Goal: Task Accomplishment & Management: Manage account settings

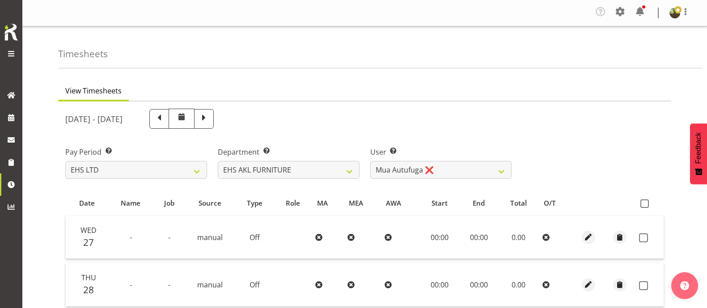
select select "7"
select select "10038"
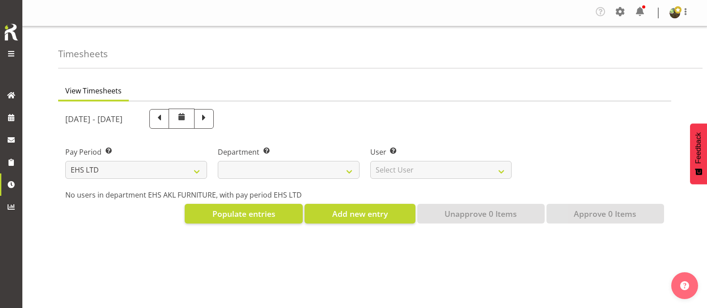
select select "7"
select select
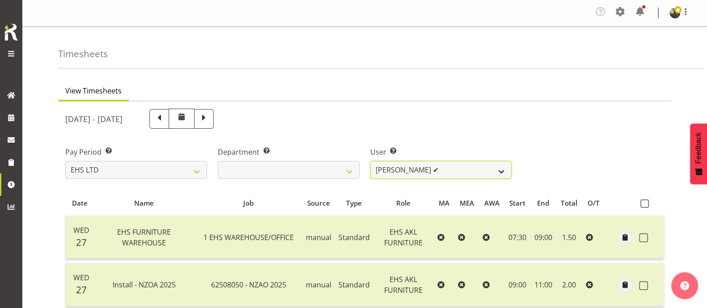
click at [458, 168] on select "[PERSON_NAME] ✔ [PERSON_NAME] ✔ [PERSON_NAME] ✔ [PERSON_NAME] ✔ [PERSON_NAME] ✔…" at bounding box center [441, 170] width 142 height 18
select select "10038"
click at [370, 161] on select "[PERSON_NAME] ✔ [PERSON_NAME] ✔ [PERSON_NAME] ✔ [PERSON_NAME] ✔ [PERSON_NAME] ✔…" at bounding box center [441, 170] width 142 height 18
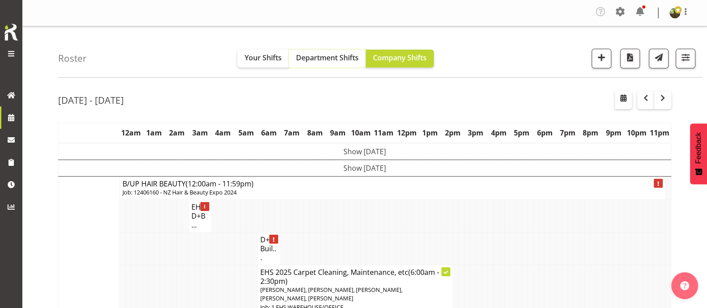
click at [329, 58] on span "Department Shifts" at bounding box center [327, 58] width 63 height 10
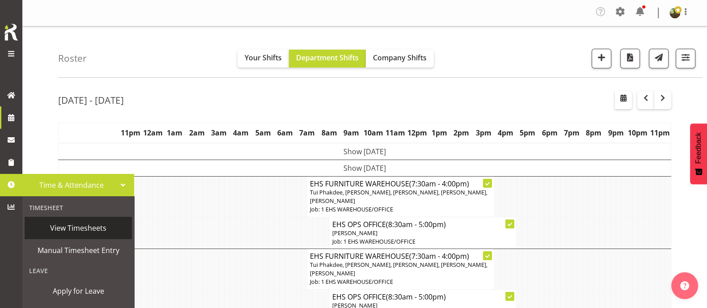
click at [70, 233] on span "View Timesheets" at bounding box center [78, 227] width 98 height 13
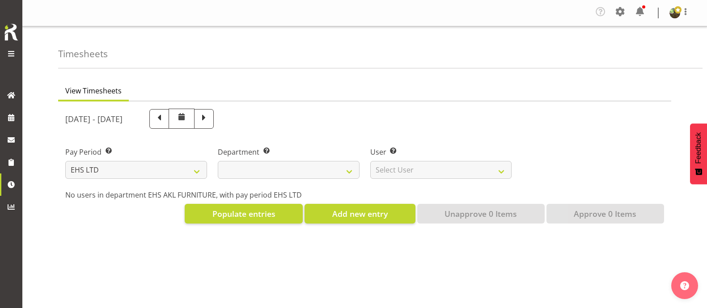
select select "7"
select select
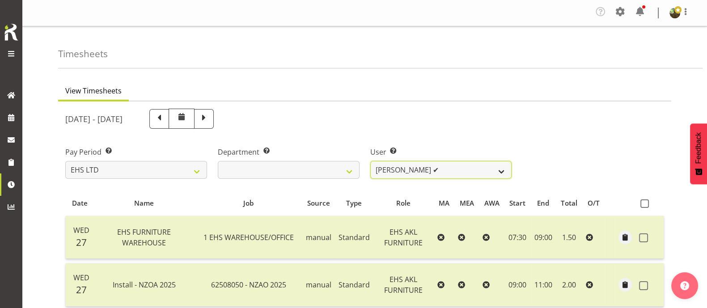
click at [479, 171] on select "[PERSON_NAME] ✔ [PERSON_NAME] ✔ [PERSON_NAME] ✔ [PERSON_NAME] ✔ [PERSON_NAME] ✔…" at bounding box center [441, 170] width 142 height 18
select select "1115"
click at [370, 161] on select "Daniel Tini ✔ Filipo Iupeli ✔ Harley Wongpayuk ✔ Malae Toleafoa ✔ Manase Ward ✔…" at bounding box center [441, 170] width 142 height 18
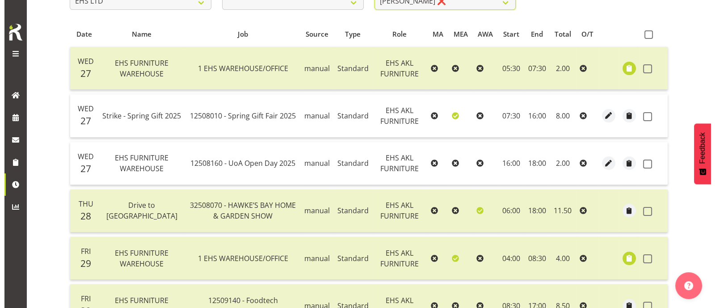
scroll to position [110, 0]
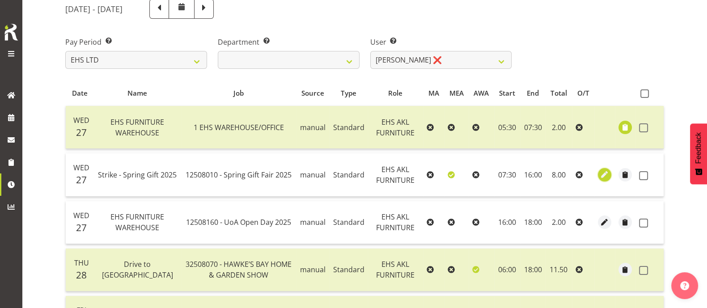
click at [606, 176] on span "button" at bounding box center [604, 174] width 10 height 10
select select "Standard"
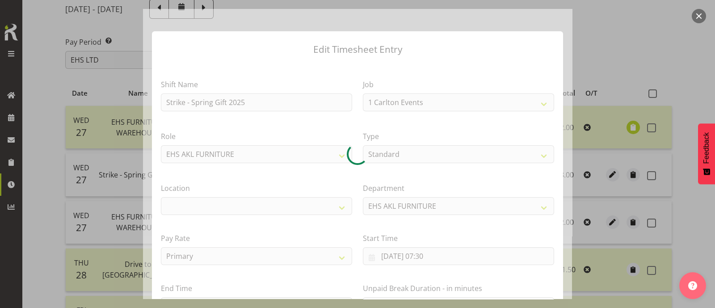
select select "8514"
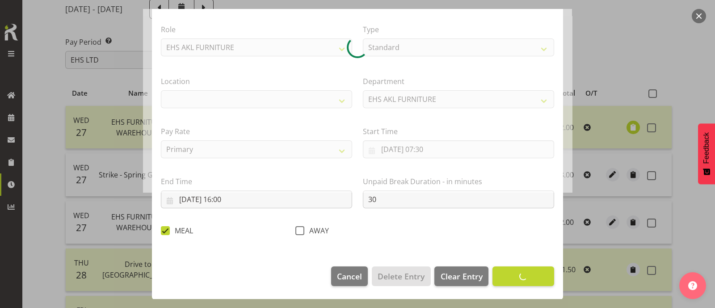
select select "35"
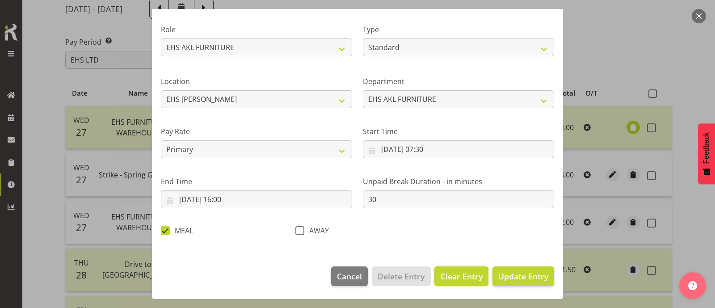
click at [457, 279] on span "Clear Entry" at bounding box center [462, 276] width 42 height 12
select select "Off"
type input "0"
checkbox input "false"
select select
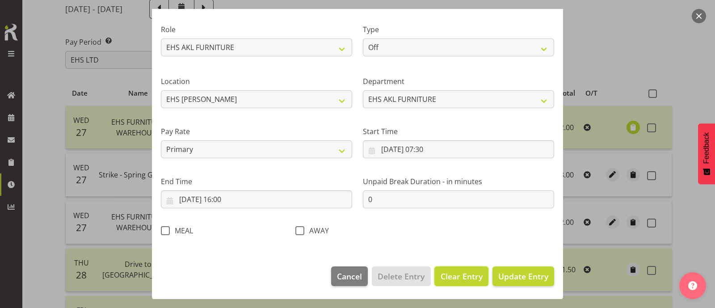
select select
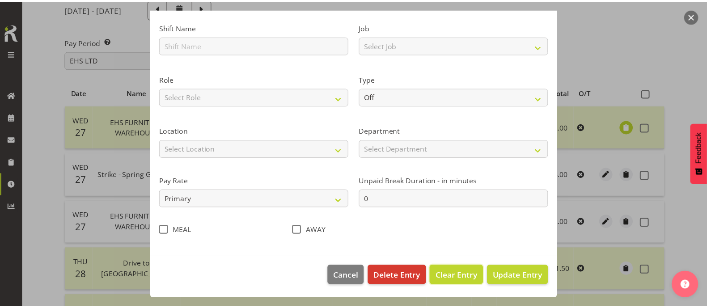
scroll to position [57, 0]
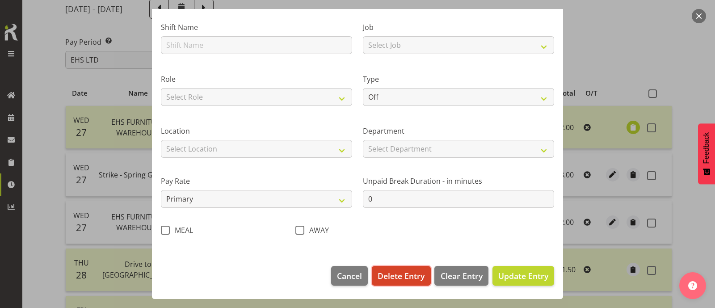
click at [410, 278] on span "Delete Entry" at bounding box center [401, 276] width 47 height 12
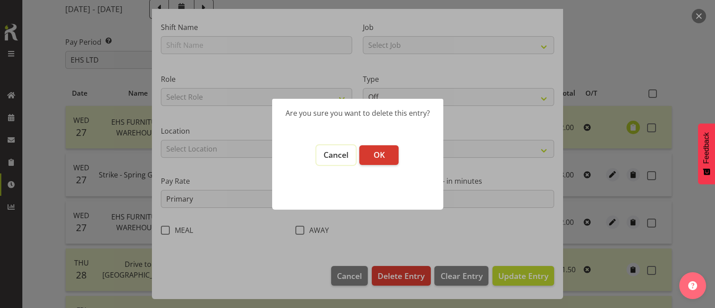
click at [337, 153] on span "Cancel" at bounding box center [336, 154] width 25 height 11
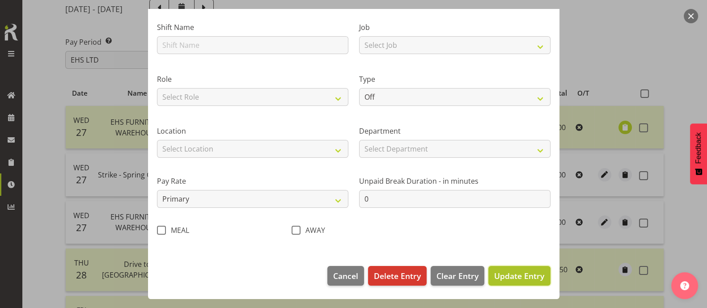
click at [521, 278] on span "Update Entry" at bounding box center [519, 275] width 50 height 11
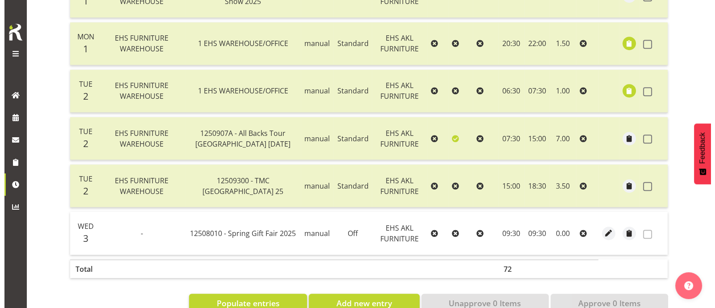
scroll to position [836, 0]
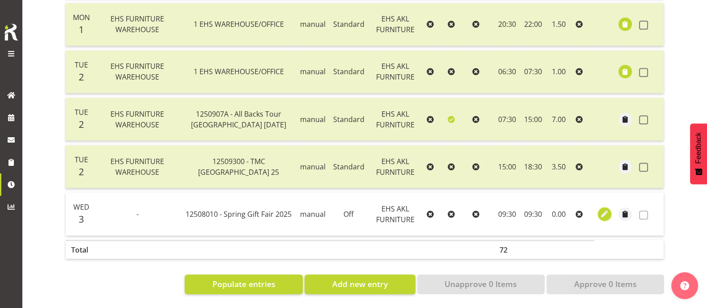
click at [605, 209] on span "button" at bounding box center [604, 214] width 10 height 10
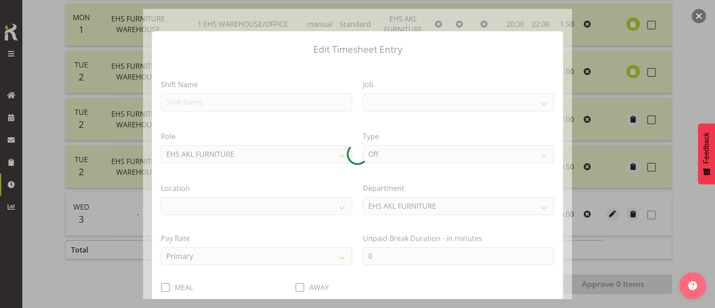
select select
select select "8514"
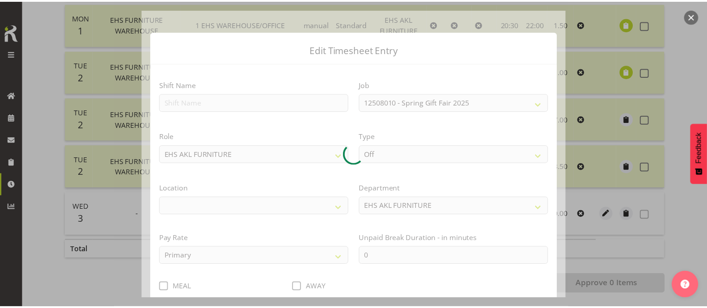
scroll to position [57, 0]
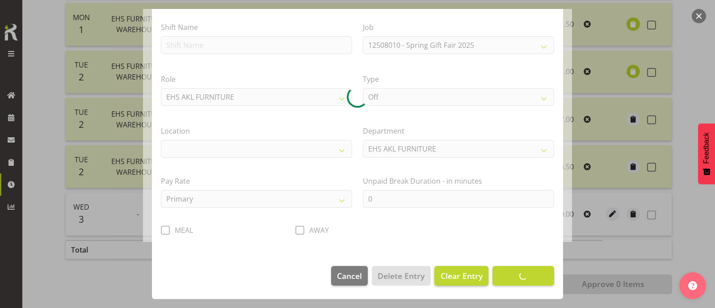
select select "35"
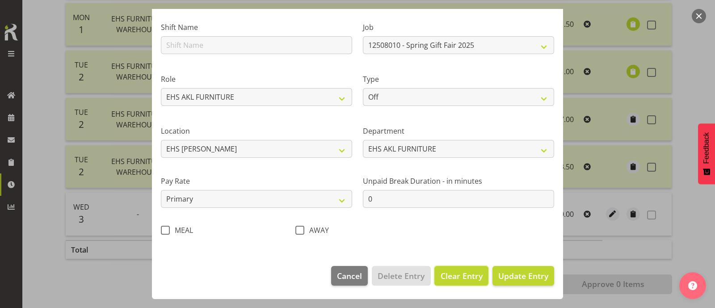
drag, startPoint x: 463, startPoint y: 274, endPoint x: 458, endPoint y: 275, distance: 4.7
click at [463, 274] on span "Clear Entry" at bounding box center [462, 276] width 42 height 12
select select
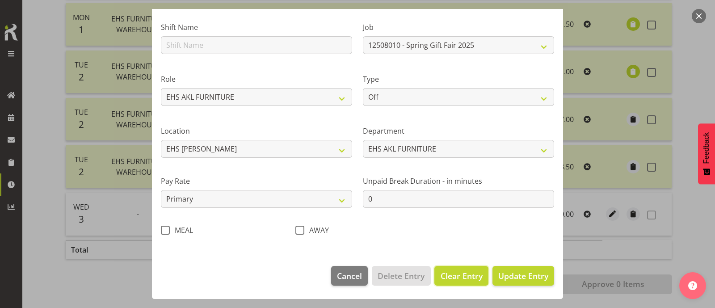
select select
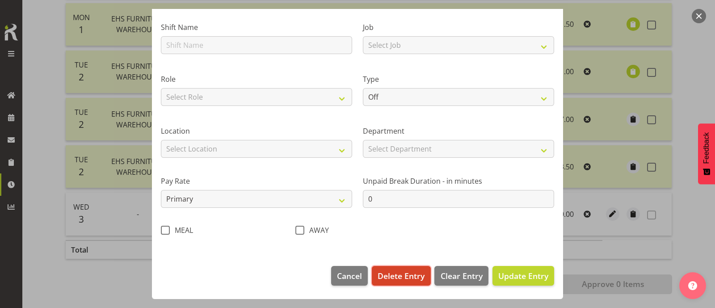
click at [398, 274] on span "Delete Entry" at bounding box center [401, 276] width 47 height 12
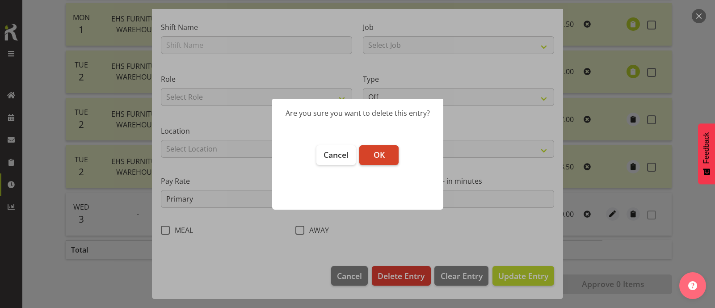
click at [385, 155] on button "OK" at bounding box center [378, 155] width 39 height 20
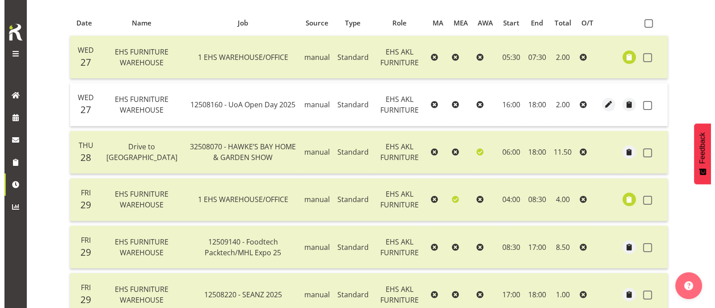
scroll to position [63, 0]
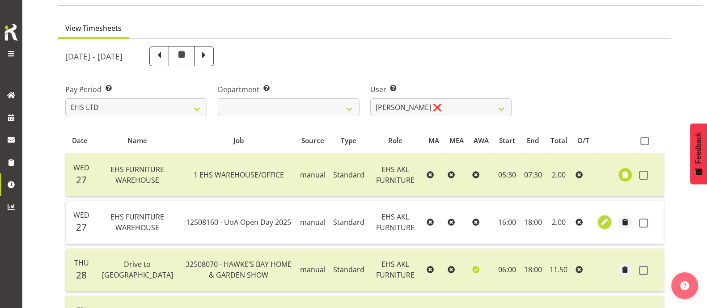
click at [606, 222] on span "button" at bounding box center [604, 222] width 10 height 10
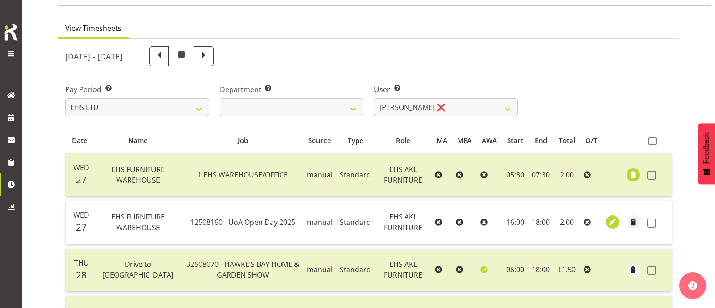
select select "Standard"
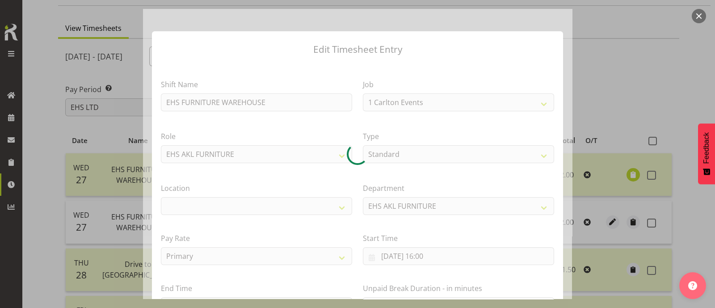
select select "9993"
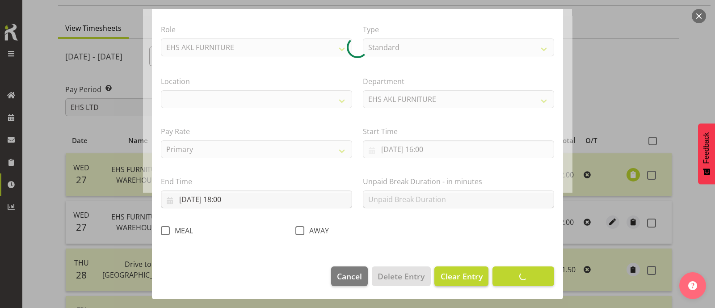
select select "35"
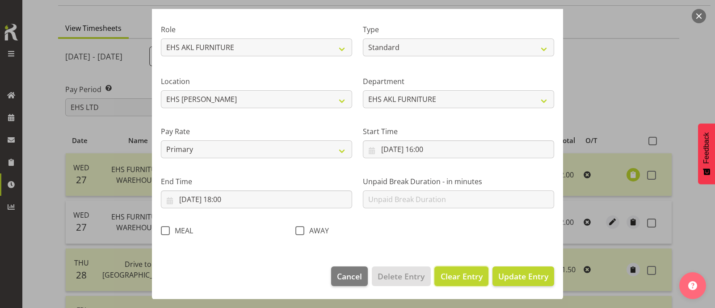
click at [457, 276] on span "Clear Entry" at bounding box center [462, 276] width 42 height 12
select select "Off"
type input "0"
select select
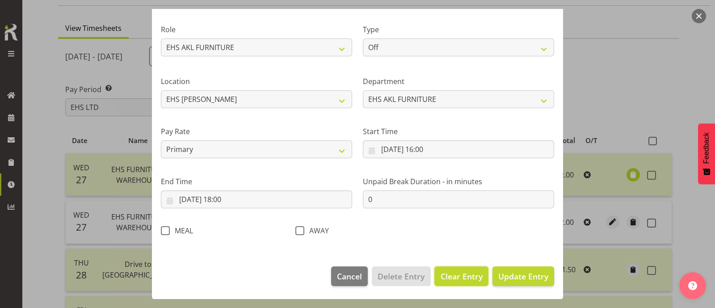
select select
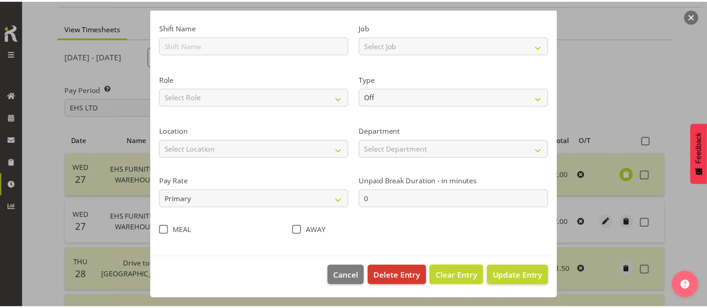
scroll to position [57, 0]
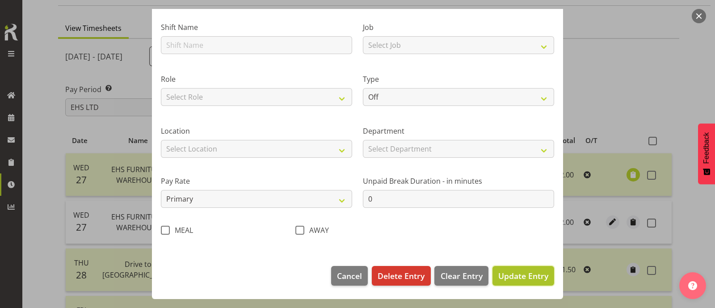
click at [532, 274] on span "Update Entry" at bounding box center [523, 275] width 50 height 11
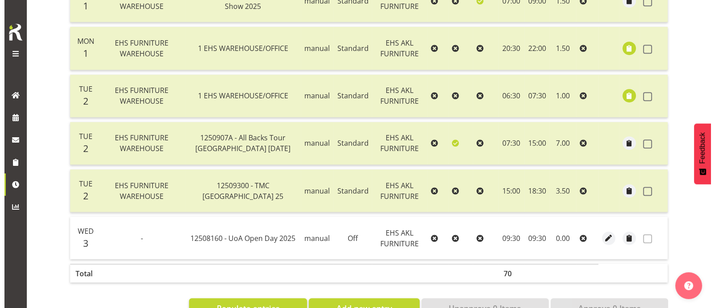
scroll to position [789, 0]
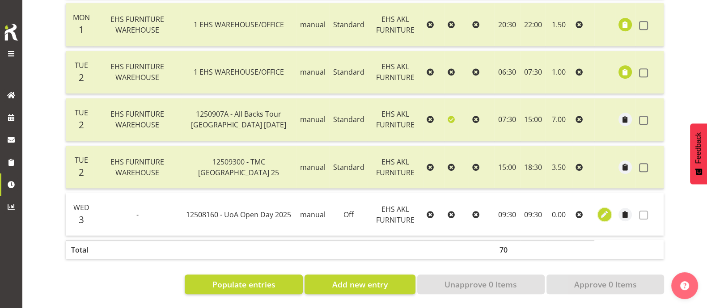
click at [606, 209] on span "button" at bounding box center [604, 214] width 10 height 10
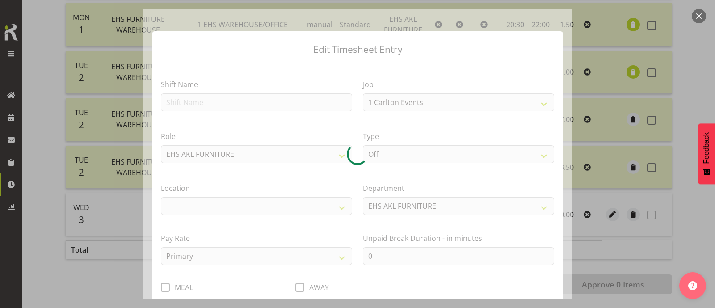
select select "9993"
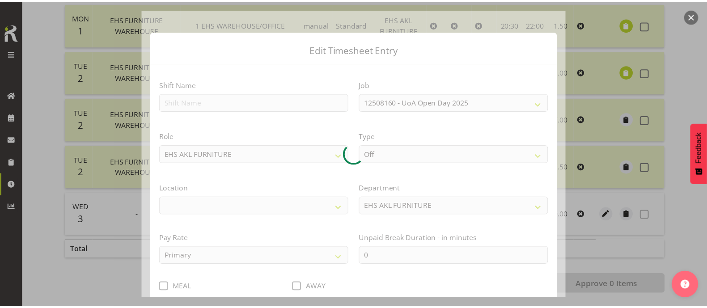
scroll to position [57, 0]
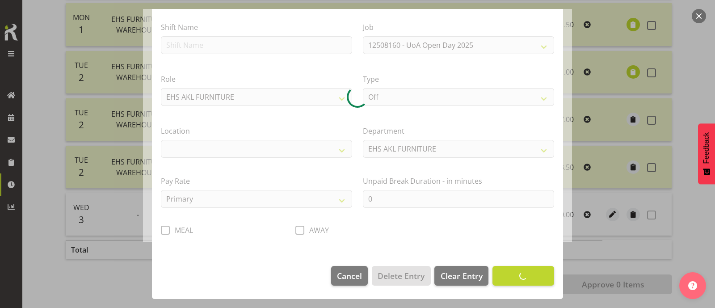
select select "35"
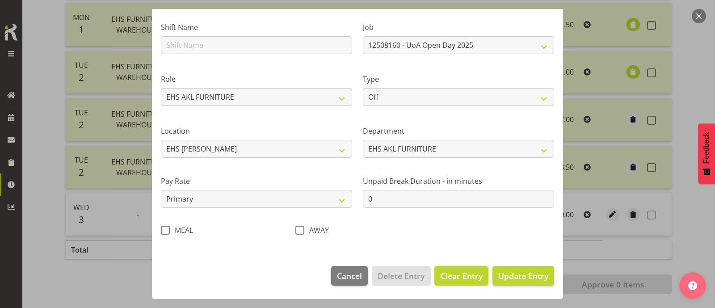
click at [458, 278] on span "Clear Entry" at bounding box center [462, 276] width 42 height 12
select select
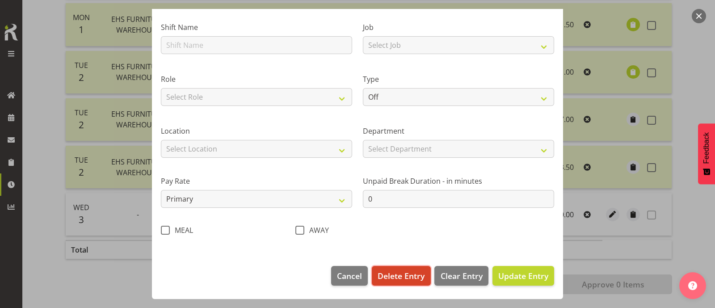
click at [393, 282] on button "Delete Entry" at bounding box center [401, 276] width 59 height 20
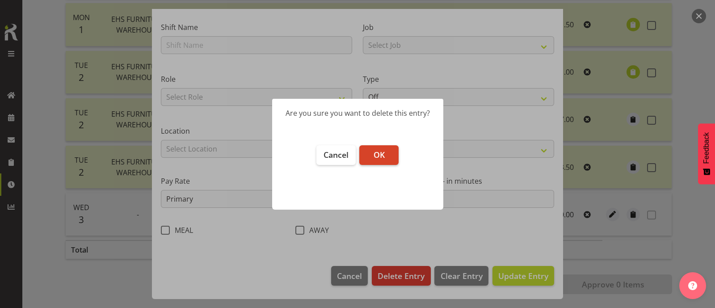
click at [379, 154] on span "OK" at bounding box center [379, 154] width 11 height 11
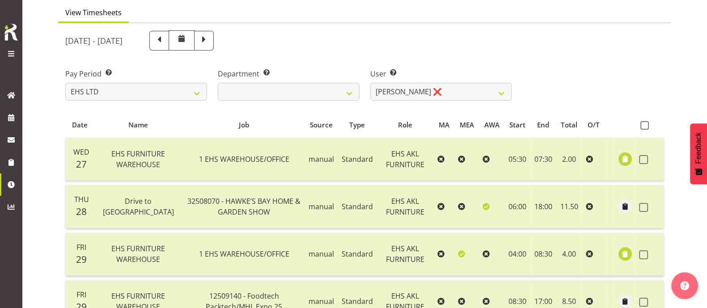
scroll to position [71, 0]
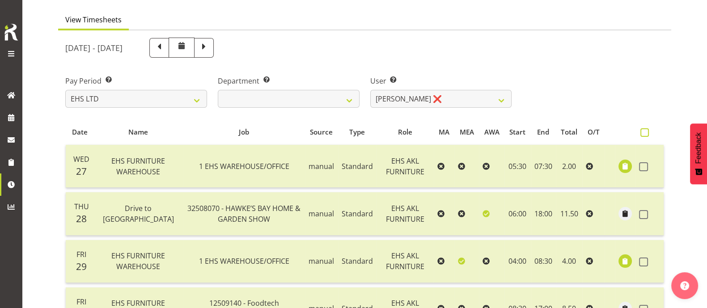
click at [640, 134] on span at bounding box center [644, 132] width 8 height 8
click at [640, 134] on input "checkbox" at bounding box center [643, 133] width 6 height 6
checkbox input "true"
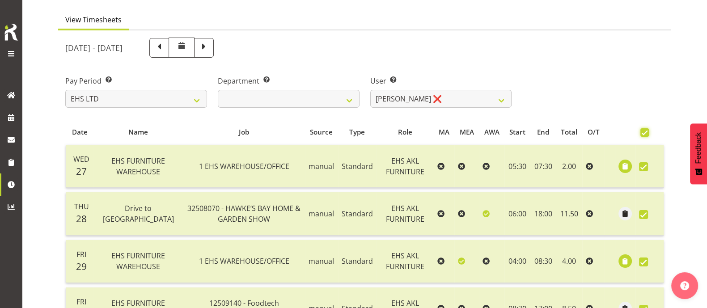
checkbox input "true"
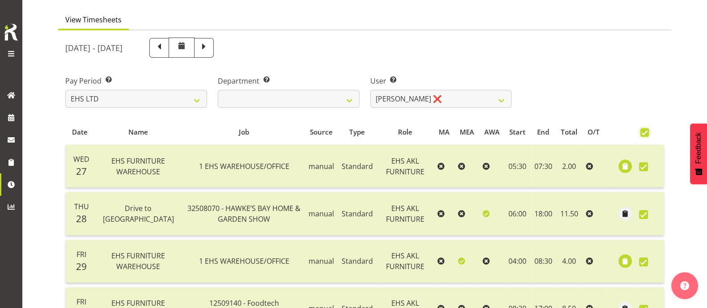
checkbox input "true"
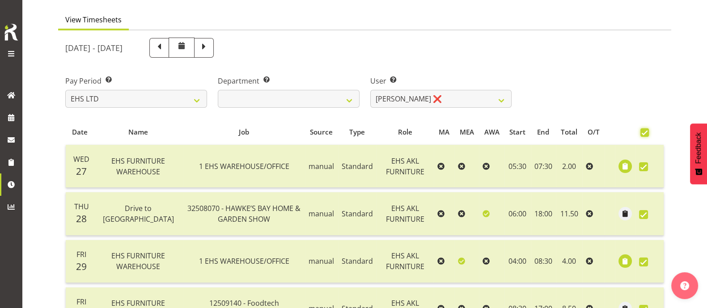
checkbox input "true"
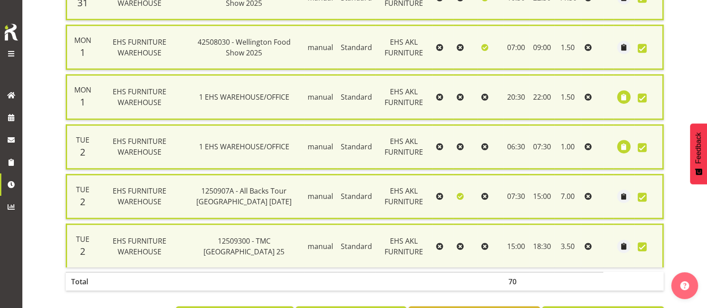
scroll to position [771, 0]
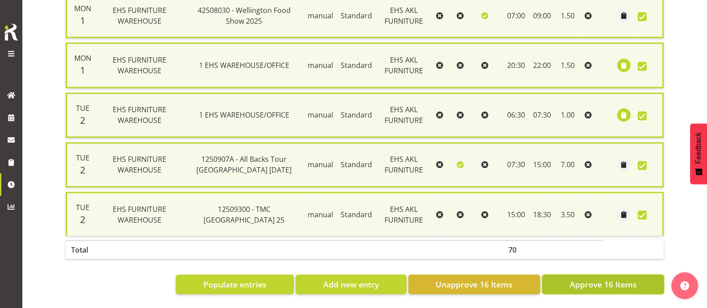
click at [608, 280] on span "Approve 16 Items" at bounding box center [602, 284] width 67 height 12
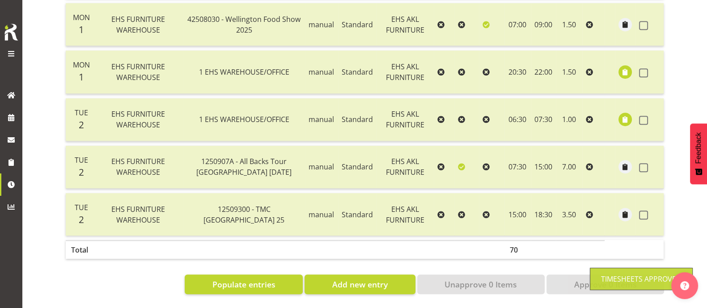
checkbox input "false"
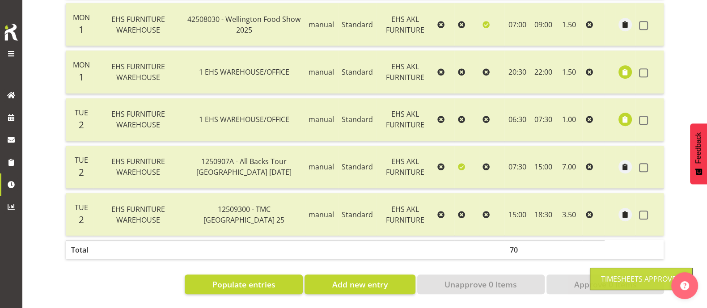
checkbox input "false"
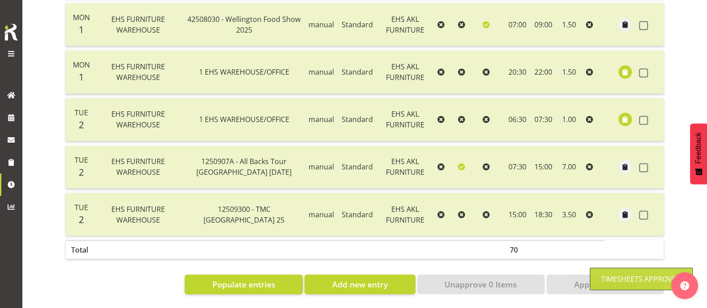
checkbox input "false"
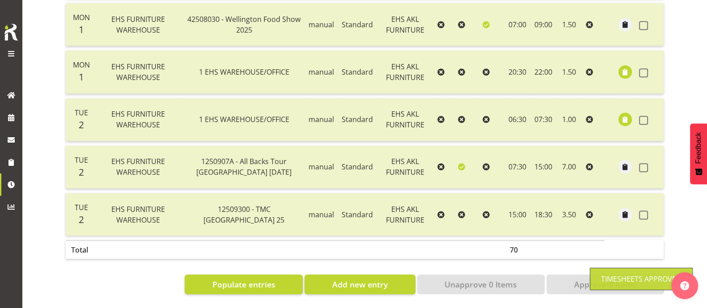
checkbox input "false"
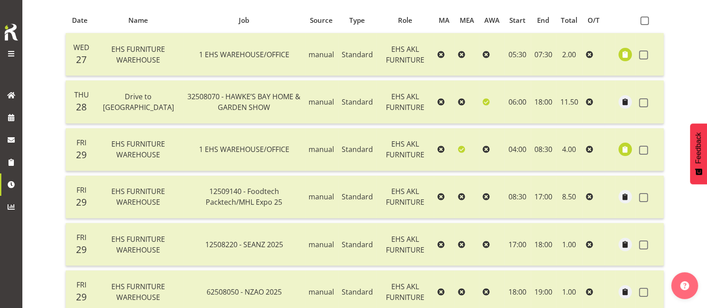
scroll to position [127, 0]
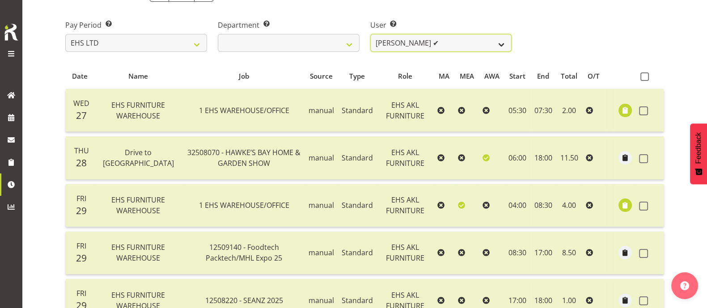
click at [474, 45] on select "Daniel Tini ✔ Filipo Iupeli ✔ Harley Wongpayuk ✔ Malae Toleafoa ✔ Manase Ward ✔…" at bounding box center [441, 43] width 142 height 18
select select "10038"
click at [370, 34] on select "Daniel Tini ✔ Filipo Iupeli ✔ Harley Wongpayuk ✔ Malae Toleafoa ✔ Manase Ward ✔…" at bounding box center [441, 43] width 142 height 18
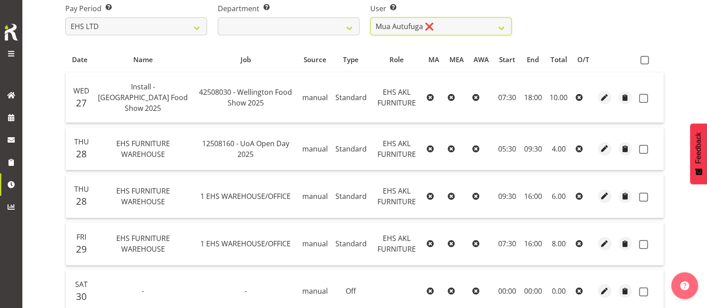
scroll to position [118, 0]
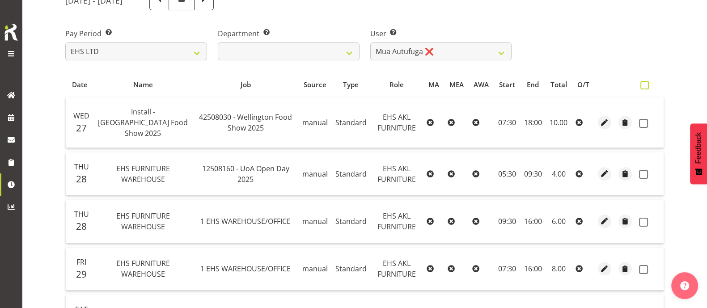
click at [647, 85] on span at bounding box center [644, 85] width 8 height 8
click at [646, 85] on input "checkbox" at bounding box center [643, 85] width 6 height 6
checkbox input "true"
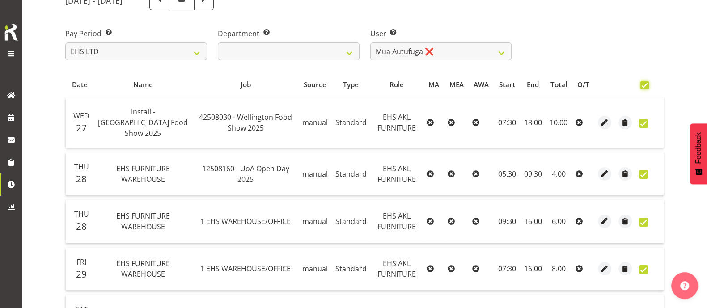
checkbox input "true"
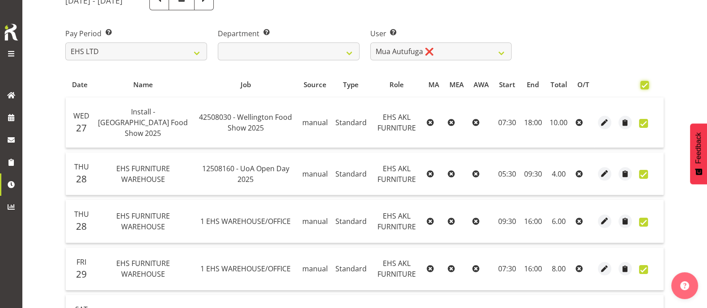
checkbox input "true"
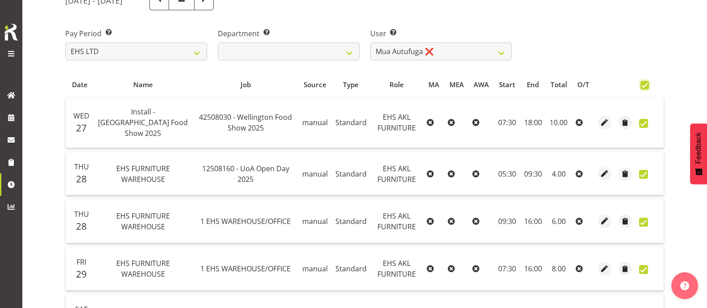
checkbox input "true"
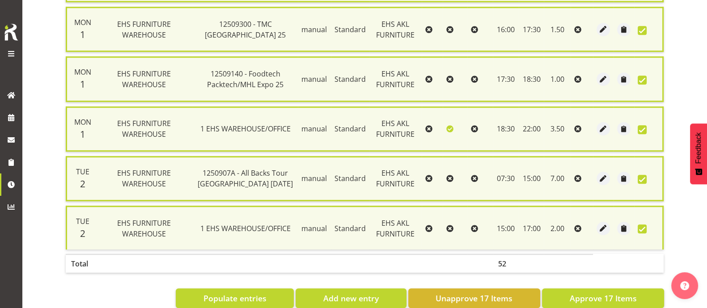
scroll to position [820, 0]
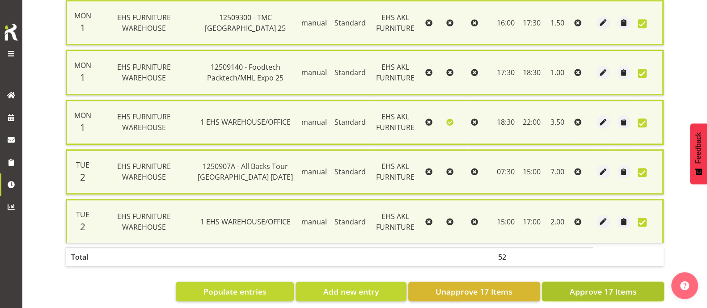
click at [625, 286] on span "Approve 17 Items" at bounding box center [602, 292] width 67 height 12
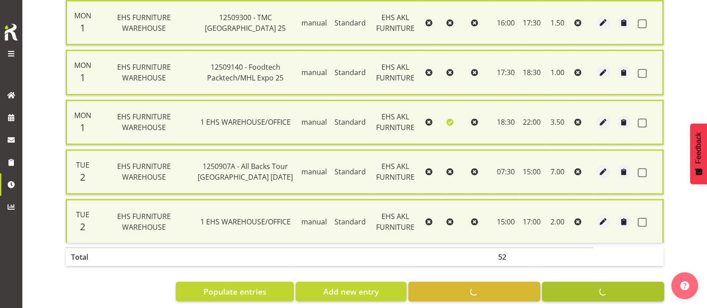
checkbox input "false"
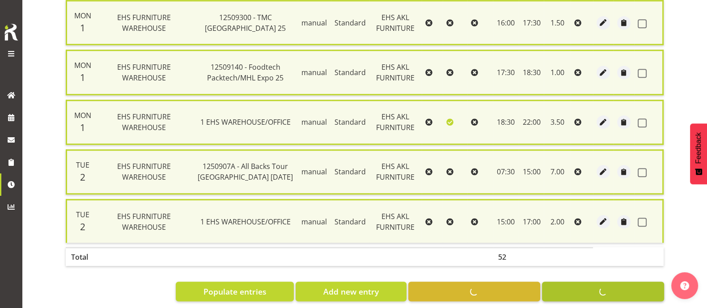
checkbox input "false"
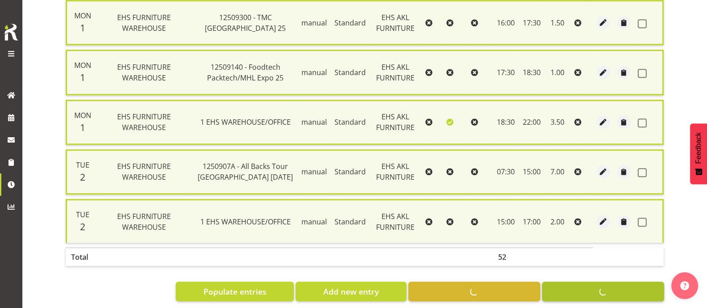
checkbox input "false"
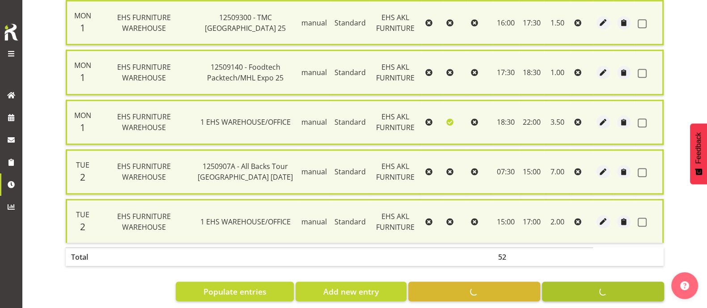
checkbox input "false"
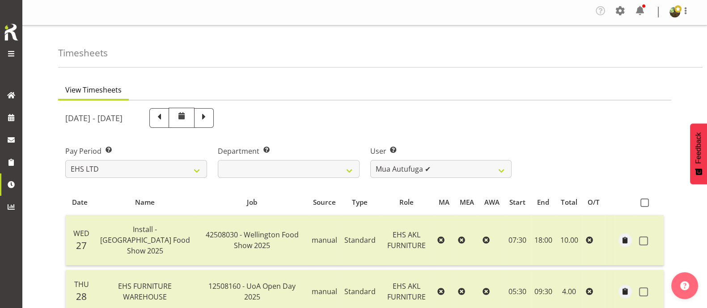
scroll to position [0, 0]
click at [451, 170] on select "[PERSON_NAME] ✔ [PERSON_NAME] ✔ [PERSON_NAME] ✔ [PERSON_NAME] ✔ [PERSON_NAME] ✔…" at bounding box center [441, 170] width 142 height 18
click at [545, 160] on div "Pay Period Select which pay period you would like to view. SLP LTD EHS LTD DW L…" at bounding box center [364, 159] width 609 height 50
click at [478, 167] on select "[PERSON_NAME] ✔ [PERSON_NAME] ✔ [PERSON_NAME] ✔ [PERSON_NAME] ✔ [PERSON_NAME] ✔…" at bounding box center [441, 170] width 142 height 18
click at [591, 139] on div "Pay Period Select which pay period you would like to view. SLP LTD EHS LTD DW L…" at bounding box center [364, 159] width 609 height 50
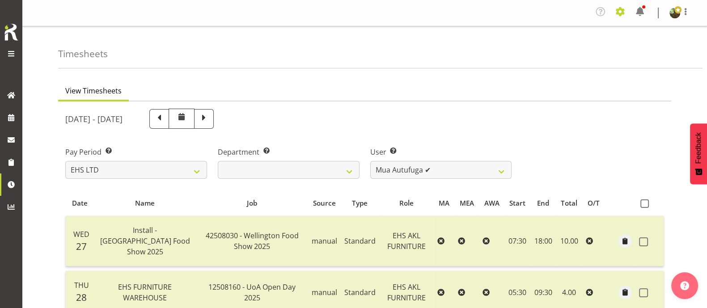
click at [624, 10] on span at bounding box center [620, 11] width 14 height 14
click at [579, 66] on link "Employees" at bounding box center [584, 67] width 86 height 16
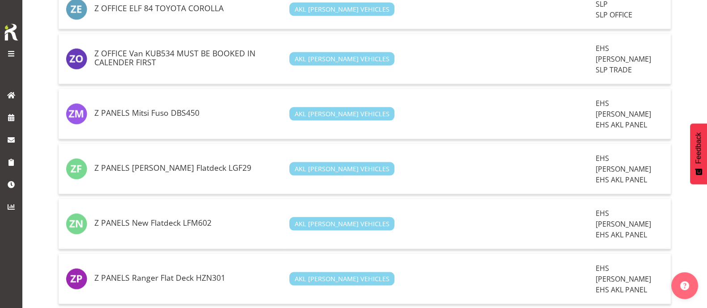
scroll to position [2317, 0]
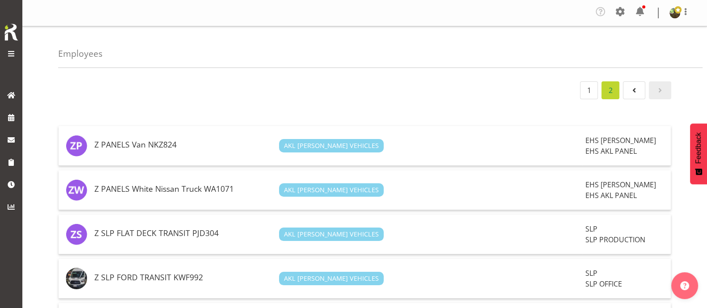
scroll to position [0, 0]
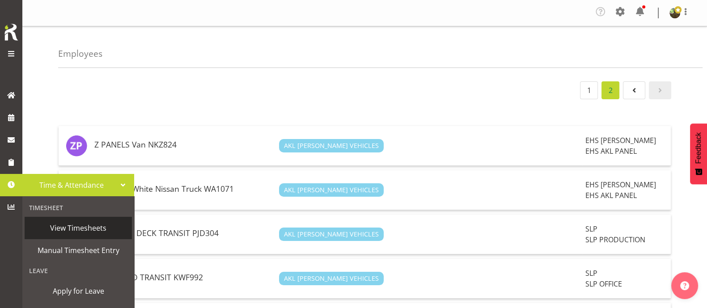
click at [69, 232] on span "View Timesheets" at bounding box center [78, 227] width 98 height 13
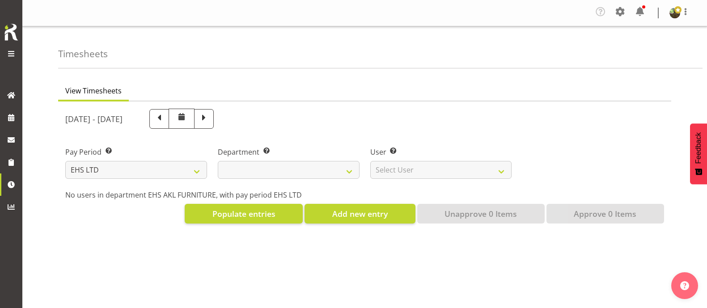
select select "7"
select select
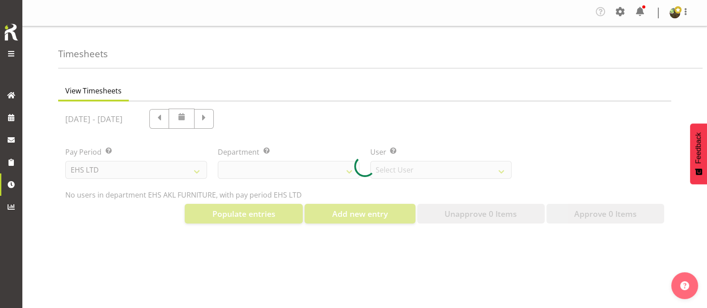
select select "8638"
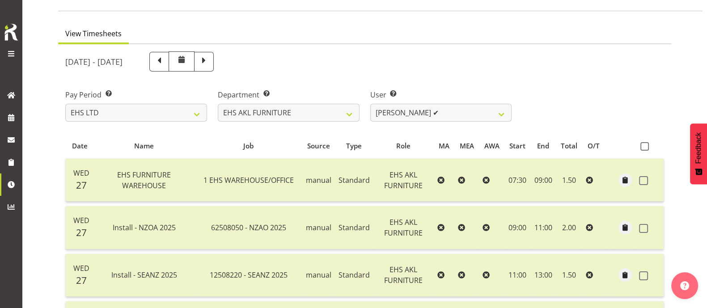
scroll to position [55, 0]
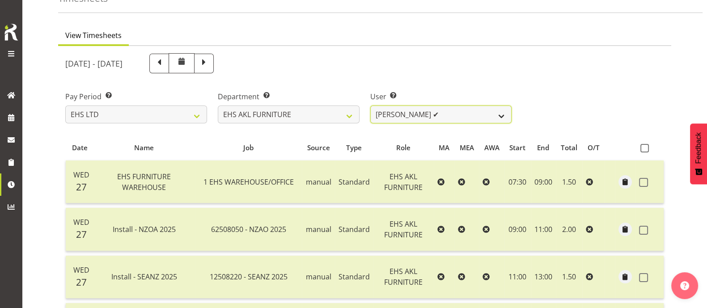
click at [461, 111] on select "[PERSON_NAME] ✔ [PERSON_NAME] ✔ [PERSON_NAME] ✔ [PERSON_NAME] ✔ [PERSON_NAME] ✔…" at bounding box center [441, 114] width 142 height 18
click at [586, 80] on div "Pay Period Select which pay period you would like to view. SLP LTD EHS LTD DW L…" at bounding box center [364, 104] width 609 height 50
